Goal: Transaction & Acquisition: Purchase product/service

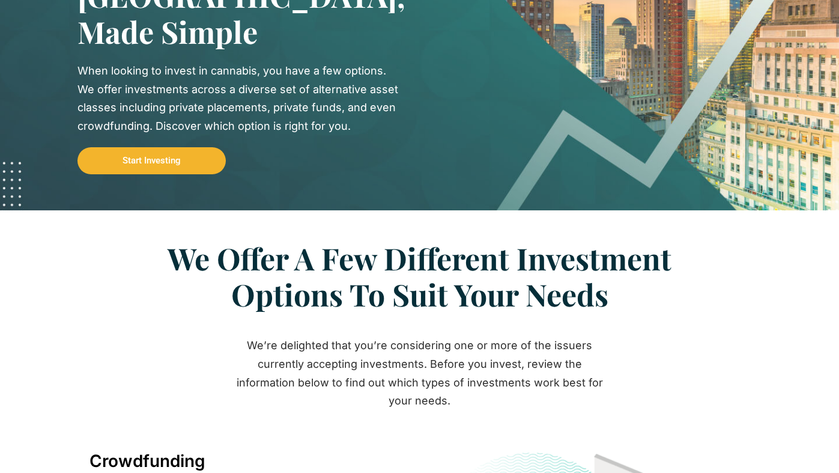
scroll to position [139, 0]
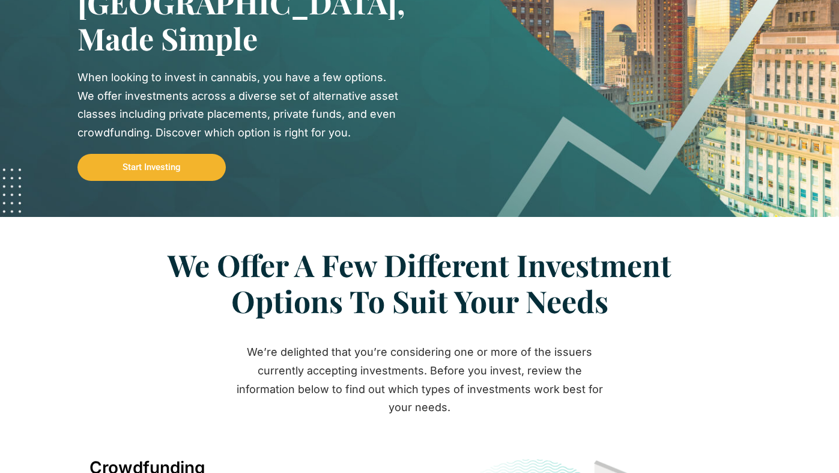
click at [178, 166] on span "Start Investing" at bounding box center [152, 167] width 58 height 9
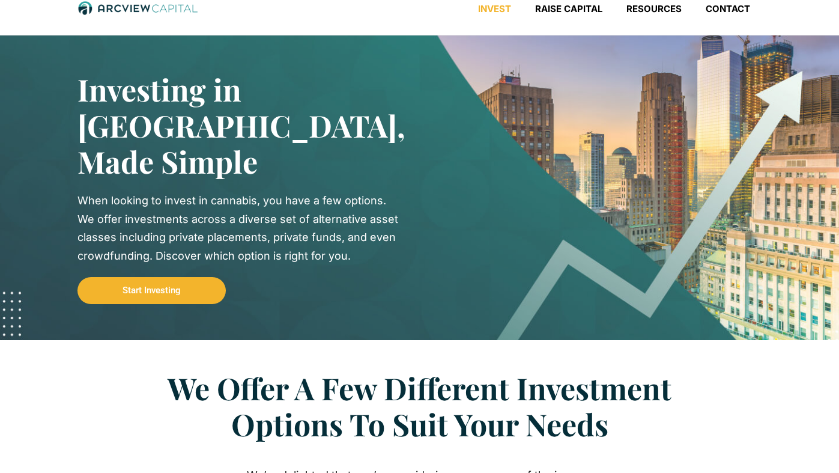
scroll to position [0, 0]
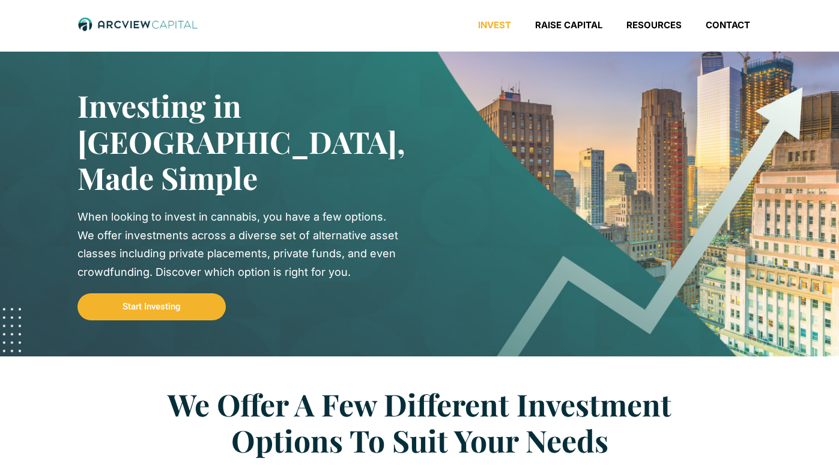
click at [171, 304] on span "Start Investing" at bounding box center [152, 306] width 58 height 9
click at [207, 157] on h2 "Investing in Cannabis, Made Simple" at bounding box center [230, 142] width 306 height 108
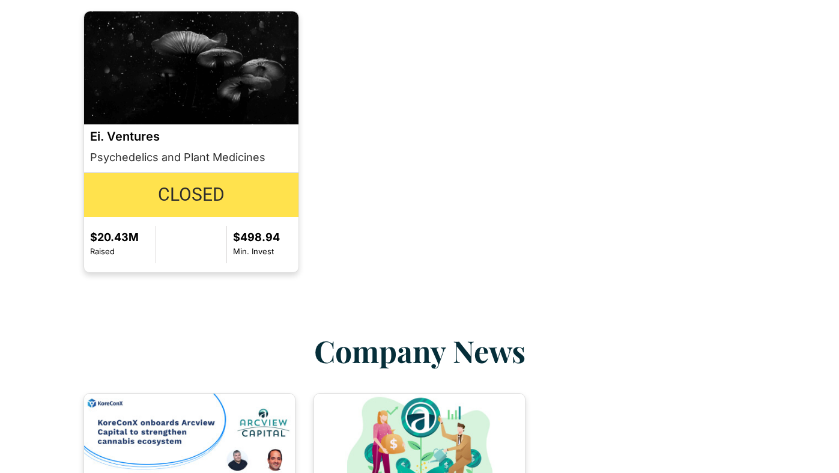
scroll to position [1081, 0]
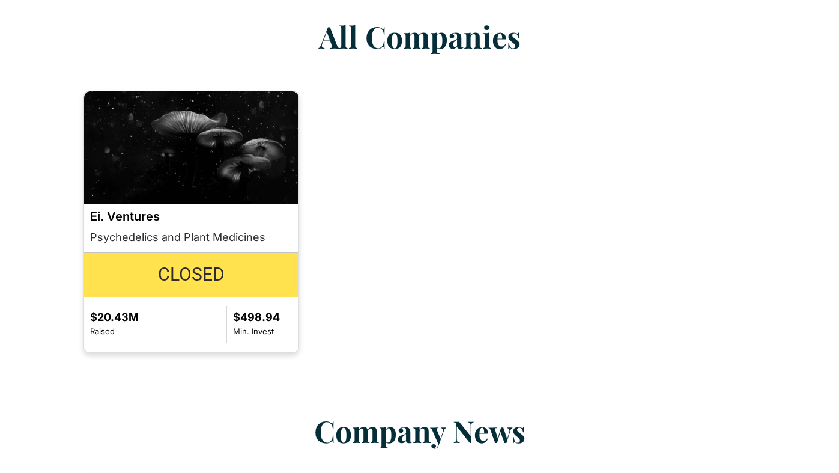
click at [207, 259] on p "Closed" at bounding box center [191, 275] width 203 height 32
click at [220, 133] on img at bounding box center [191, 147] width 215 height 113
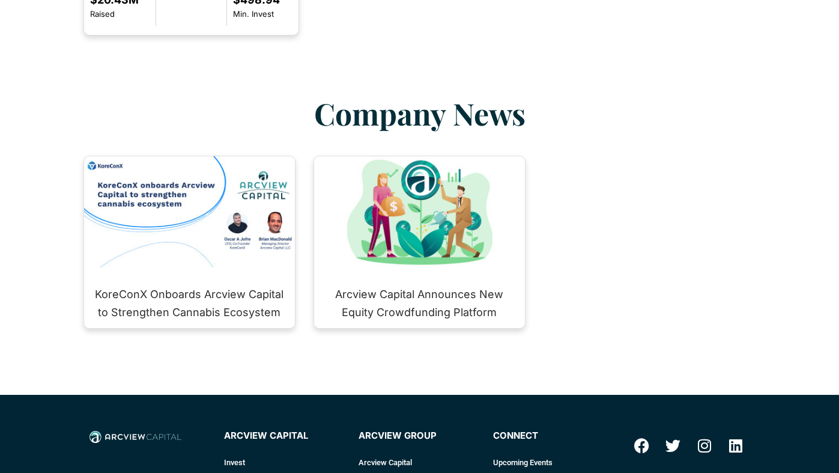
scroll to position [1413, 0]
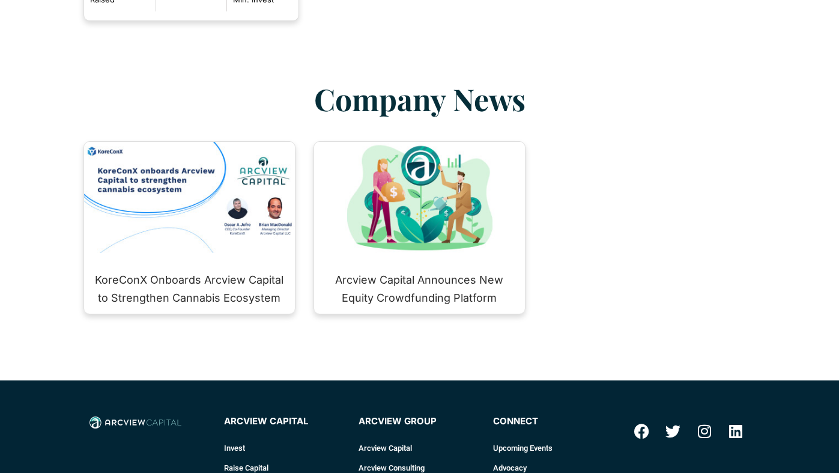
click at [213, 213] on img at bounding box center [189, 197] width 211 height 111
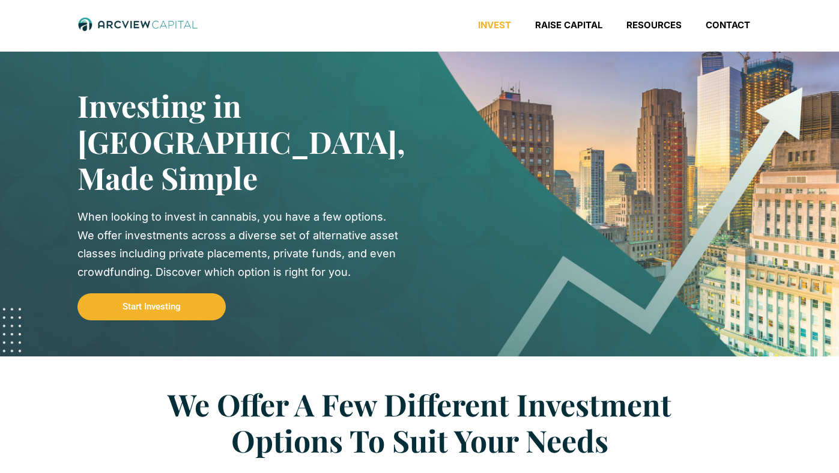
scroll to position [0, 0]
